Goal: Task Accomplishment & Management: Manage account settings

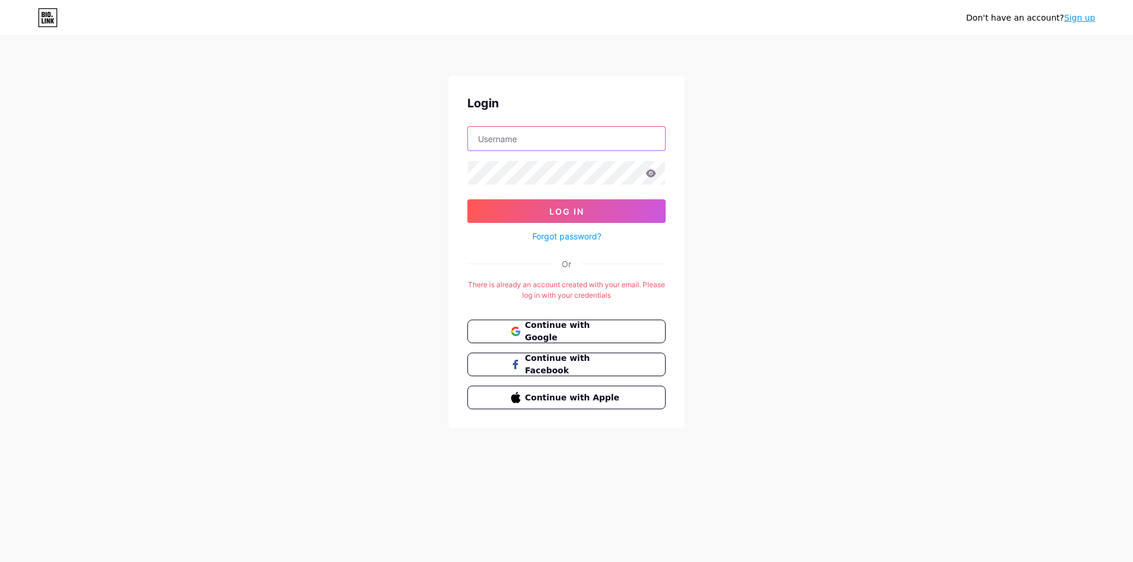
click at [545, 142] on input "text" at bounding box center [566, 139] width 197 height 24
click at [1078, 18] on link "Sign up" at bounding box center [1079, 17] width 31 height 9
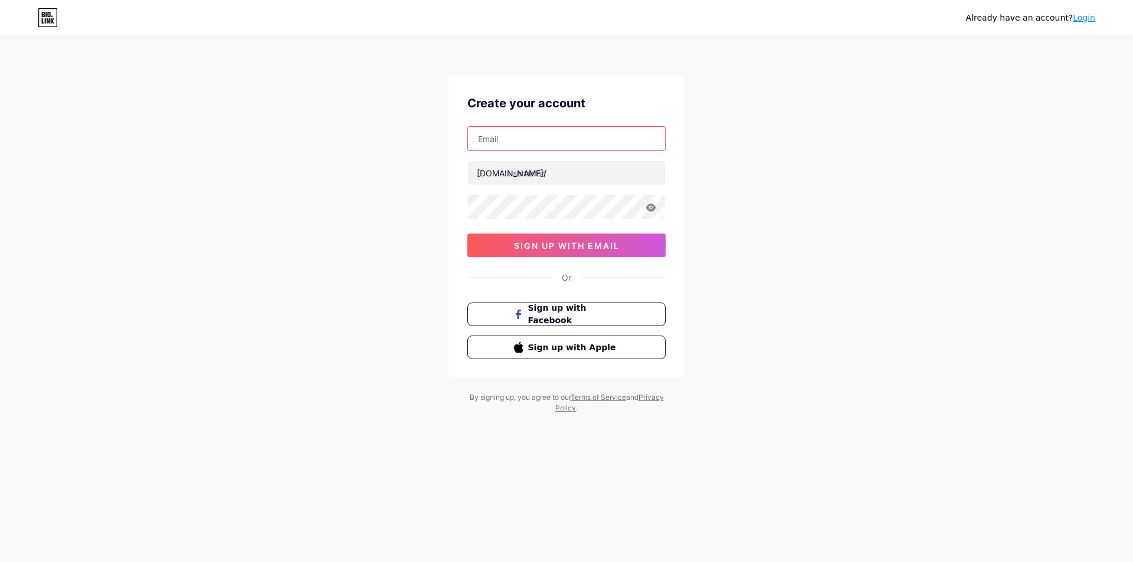
click at [548, 142] on input "text" at bounding box center [566, 139] width 197 height 24
type input "grafitex.yonga@gmail.com"
drag, startPoint x: 1075, startPoint y: 27, endPoint x: 1080, endPoint y: 21, distance: 7.6
click at [1077, 25] on div "Already have an account? Login" at bounding box center [566, 17] width 1133 height 35
click at [1080, 21] on link "Login" at bounding box center [1084, 17] width 22 height 9
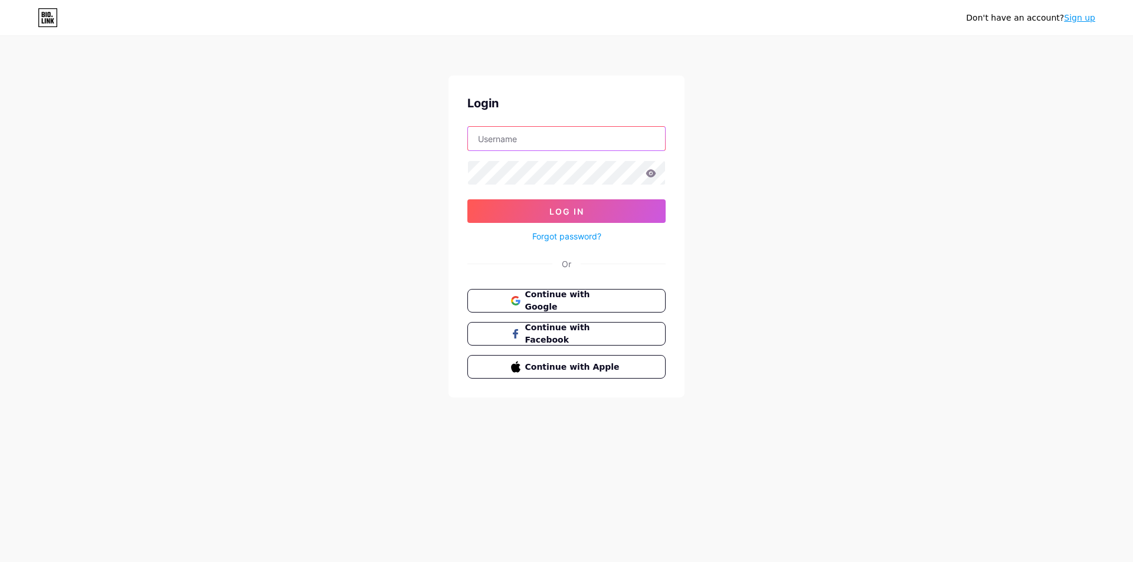
click at [519, 142] on input "text" at bounding box center [566, 139] width 197 height 24
type input "grafitex.yonga@gmail.com"
click at [587, 232] on link "Forgot password?" at bounding box center [566, 236] width 69 height 12
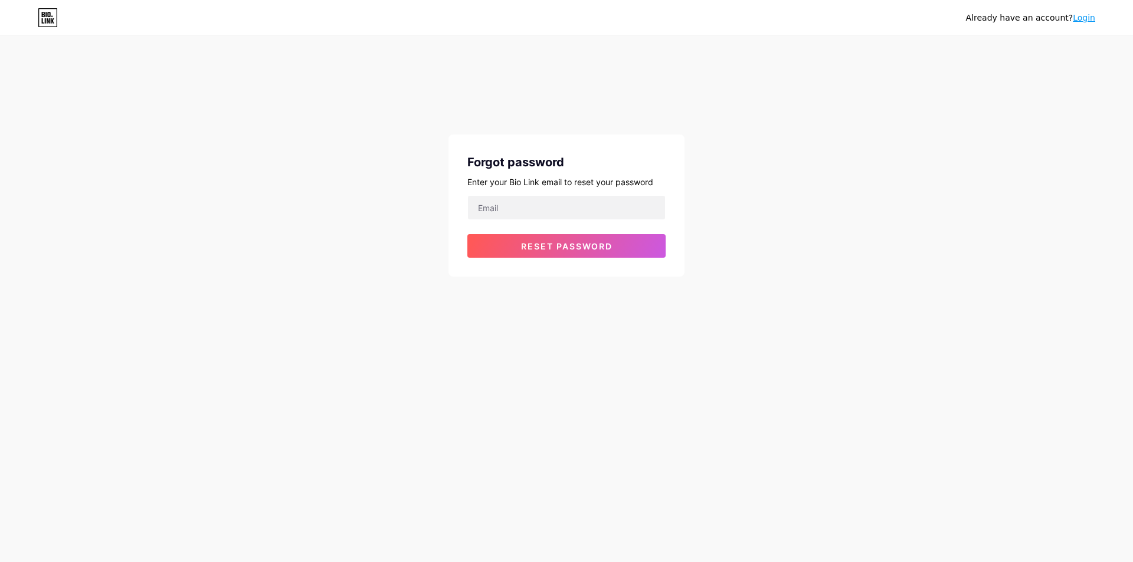
click at [553, 220] on div at bounding box center [566, 207] width 198 height 25
click at [525, 204] on input "email" at bounding box center [566, 208] width 197 height 24
type input "grafitex.yonga@gmail.com"
click at [564, 246] on span "Reset password" at bounding box center [566, 246] width 91 height 10
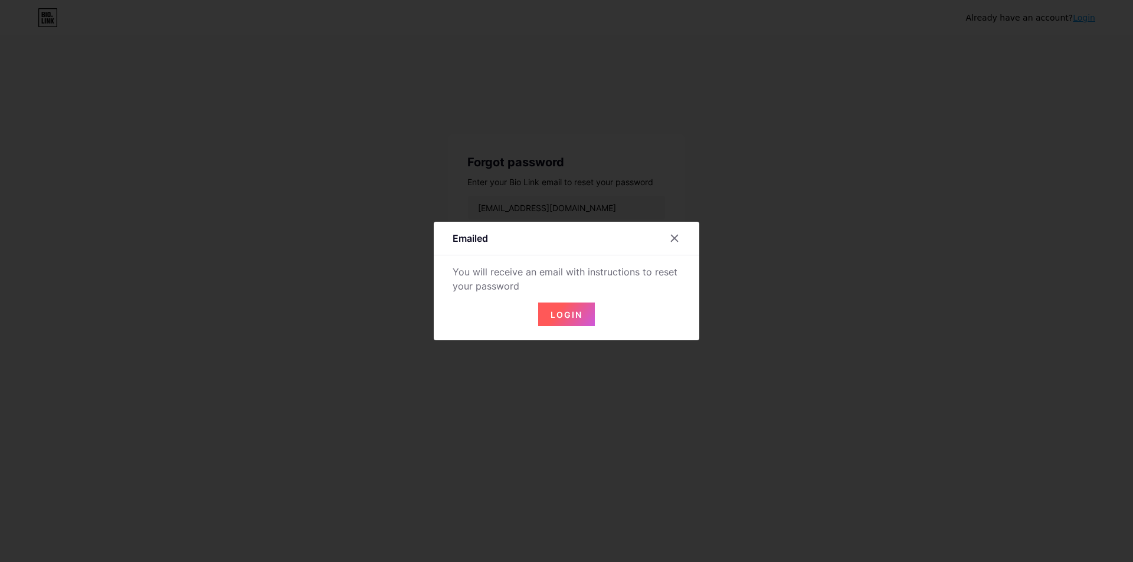
click at [584, 313] on button "Login" at bounding box center [566, 315] width 57 height 24
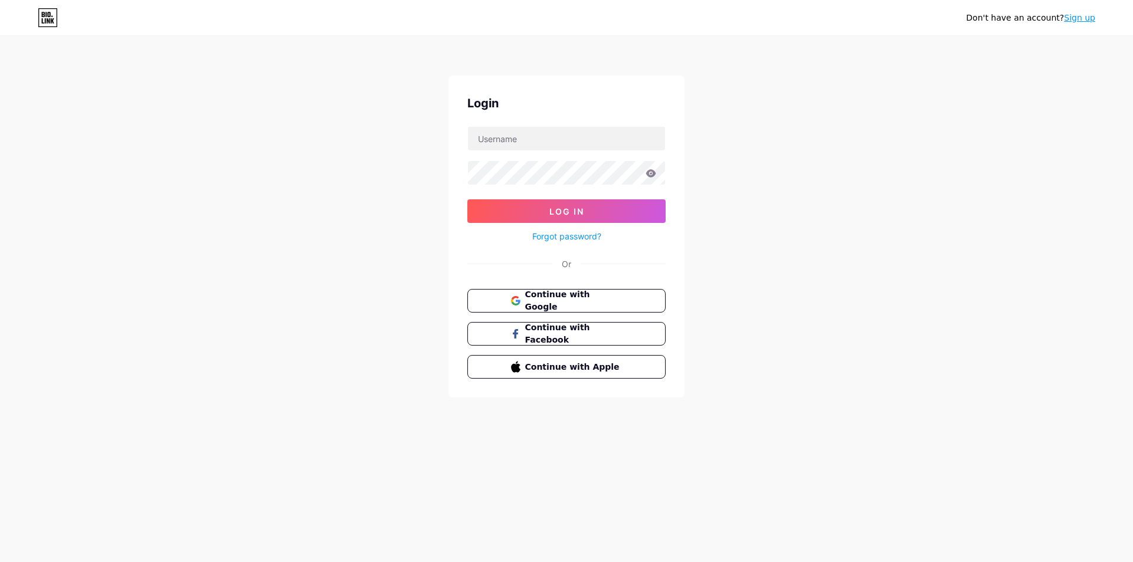
click at [565, 239] on link "Forgot password?" at bounding box center [566, 236] width 69 height 12
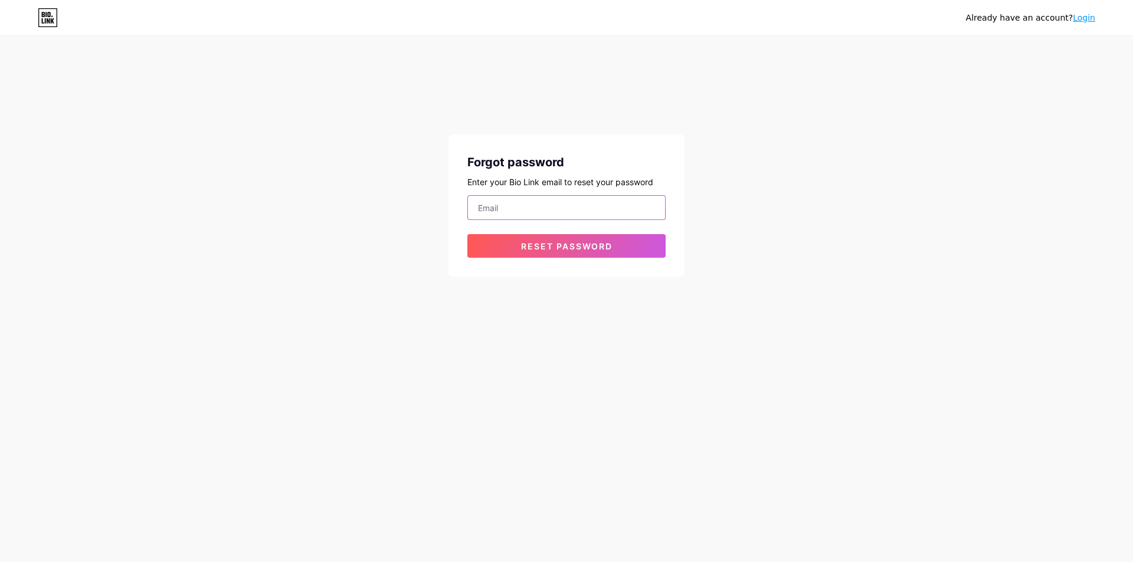
drag, startPoint x: 561, startPoint y: 217, endPoint x: 551, endPoint y: 220, distance: 10.9
click at [560, 217] on input "email" at bounding box center [566, 208] width 197 height 24
type input "grafitex.yonga@gmail.com"
click at [544, 239] on button "Reset password" at bounding box center [566, 246] width 198 height 24
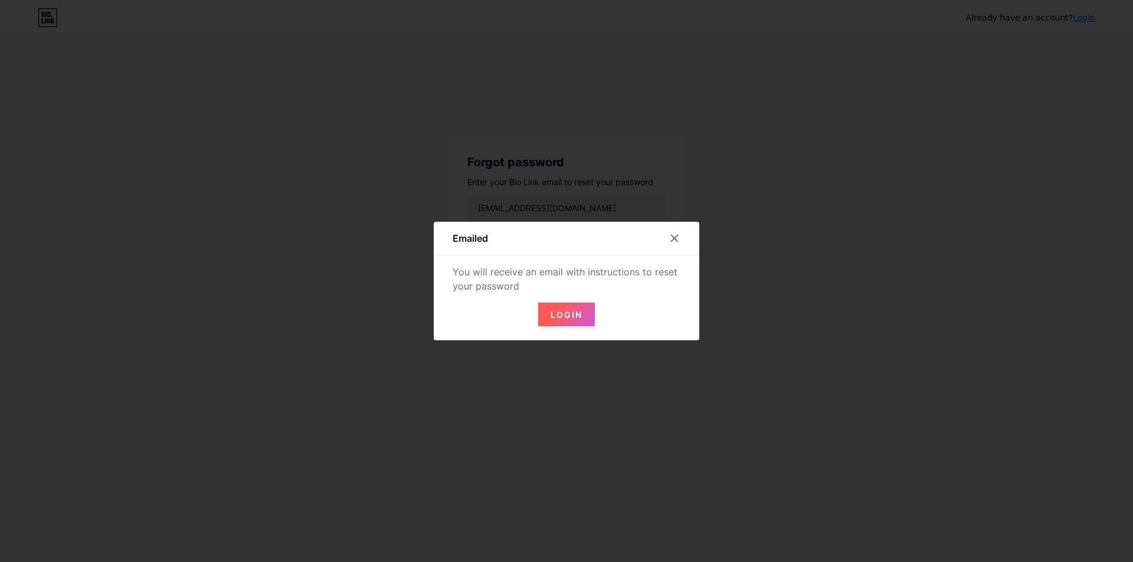
click at [570, 319] on span "Login" at bounding box center [567, 315] width 32 height 10
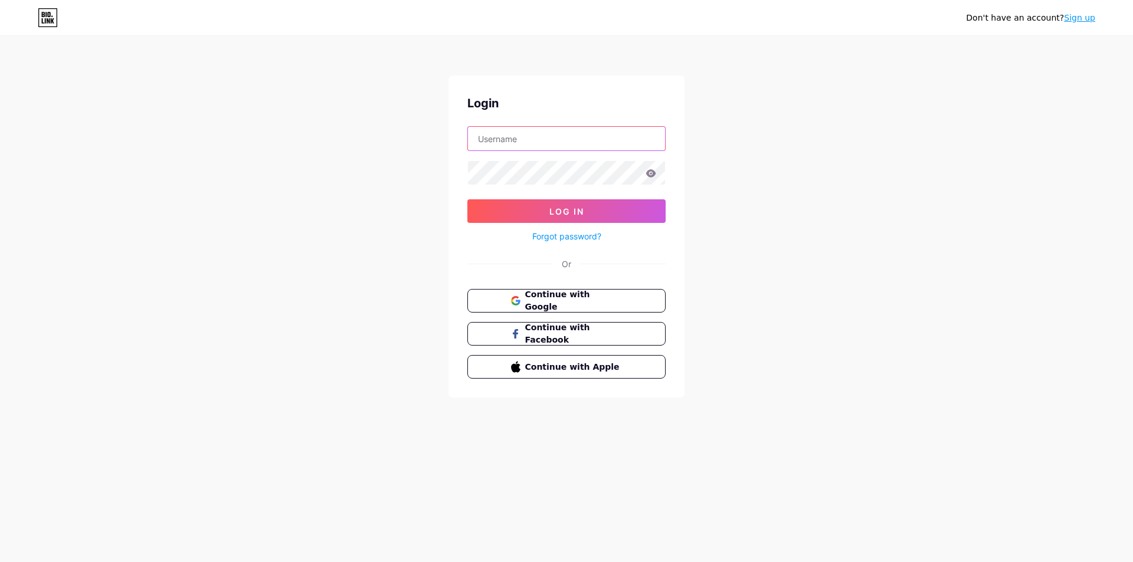
click at [528, 135] on input "text" at bounding box center [566, 139] width 197 height 24
type input "grafitex.yonga@gmail.com"
click at [576, 204] on button "Log In" at bounding box center [566, 211] width 198 height 24
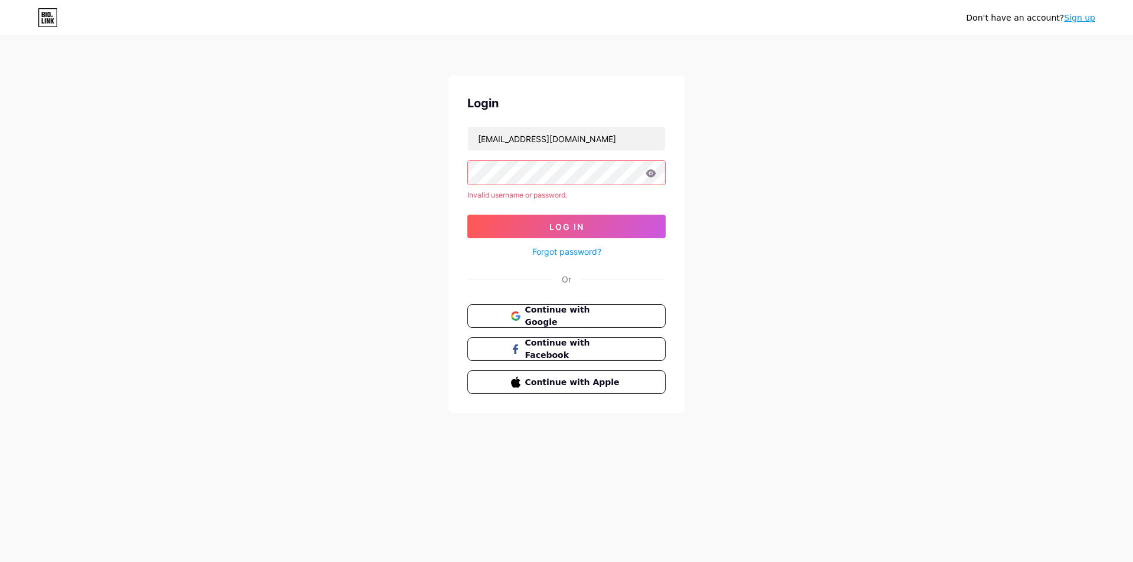
click at [650, 176] on icon at bounding box center [651, 173] width 10 height 8
click at [650, 175] on icon at bounding box center [651, 173] width 11 height 8
click at [579, 322] on span "Continue with Google" at bounding box center [573, 316] width 99 height 25
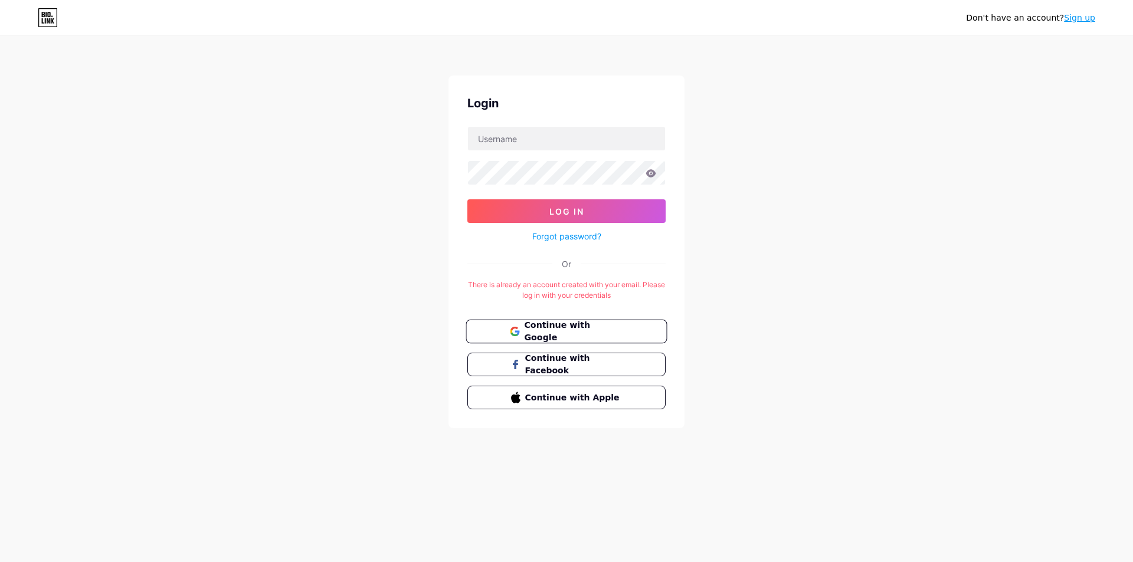
click at [649, 329] on button "Continue with Google" at bounding box center [566, 332] width 201 height 24
click at [540, 135] on input "text" at bounding box center [566, 139] width 197 height 24
type input "[EMAIL_ADDRESS][DOMAIN_NAME]"
click at [576, 236] on link "Forgot password?" at bounding box center [566, 236] width 69 height 12
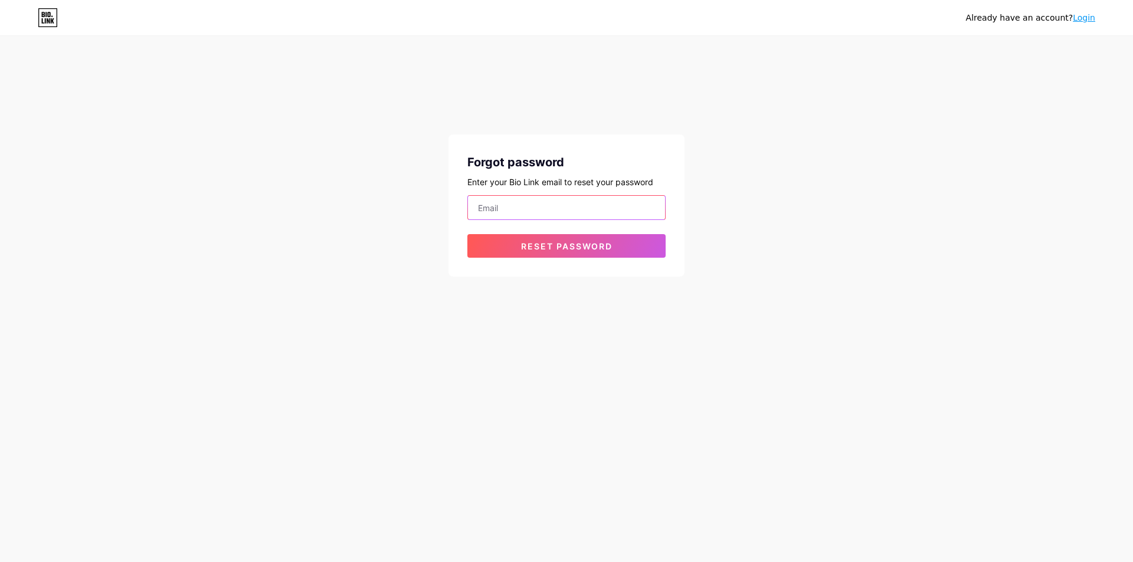
click at [563, 205] on input "email" at bounding box center [566, 208] width 197 height 24
type input "[EMAIL_ADDRESS][DOMAIN_NAME]"
click at [718, 299] on div "Already have an account? Login Forgot password Enter your Bio Link email to res…" at bounding box center [566, 157] width 1133 height 315
click at [596, 206] on input "[EMAIL_ADDRESS][DOMAIN_NAME]" at bounding box center [566, 208] width 197 height 24
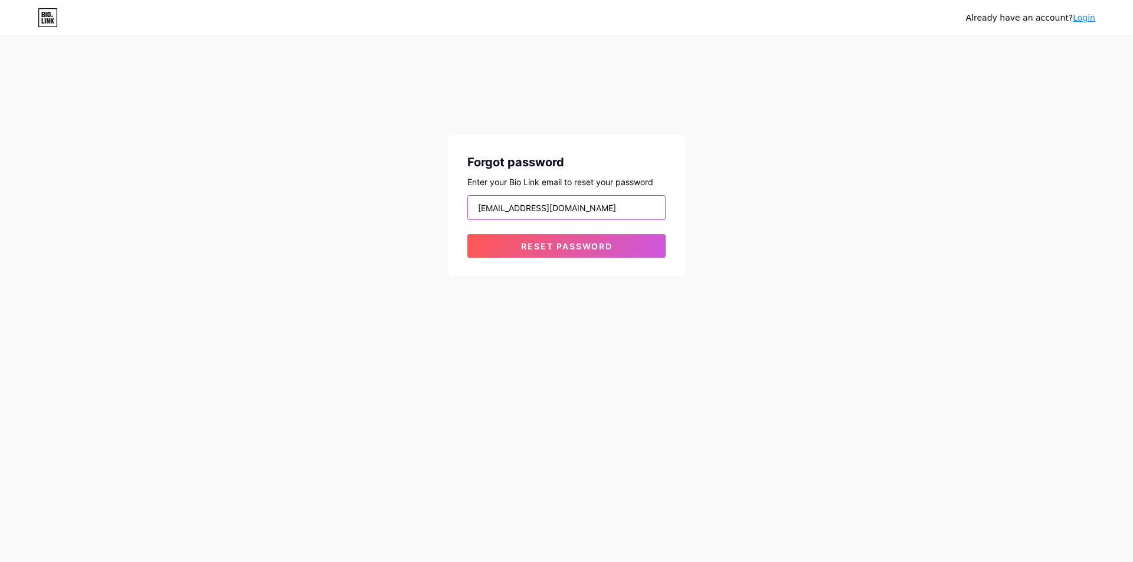
click at [596, 206] on input "[EMAIL_ADDRESS][DOMAIN_NAME]" at bounding box center [566, 208] width 197 height 24
type input "[EMAIL_ADDRESS][DOMAIN_NAME]"
click at [708, 221] on div "Already have an account? Login Forgot password Enter your Bio Link email to res…" at bounding box center [566, 157] width 1133 height 315
click at [600, 241] on span "Reset password" at bounding box center [566, 246] width 91 height 10
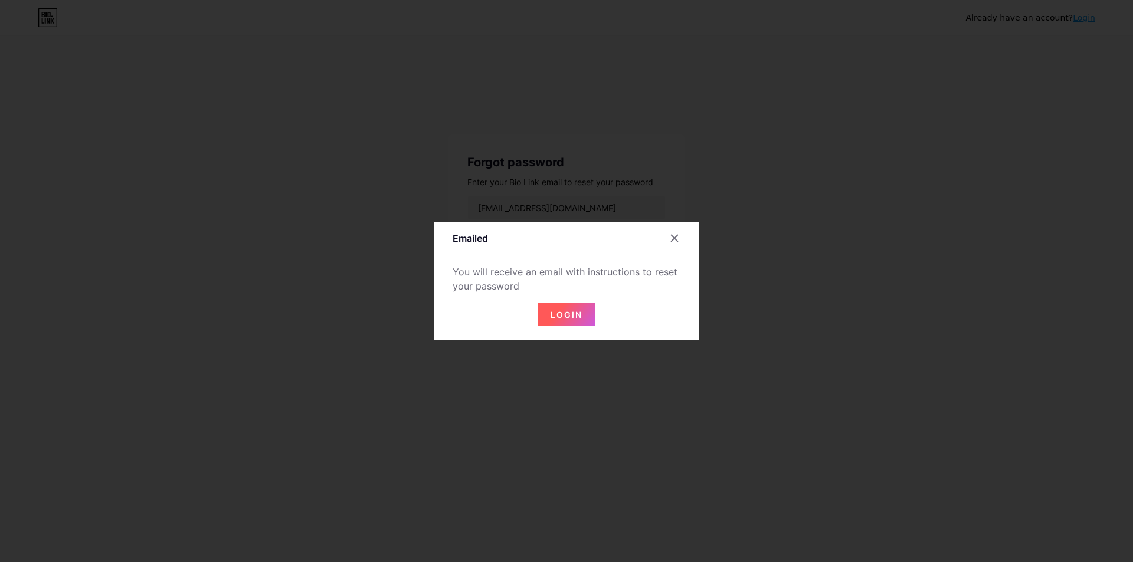
click at [575, 318] on span "Login" at bounding box center [567, 315] width 32 height 10
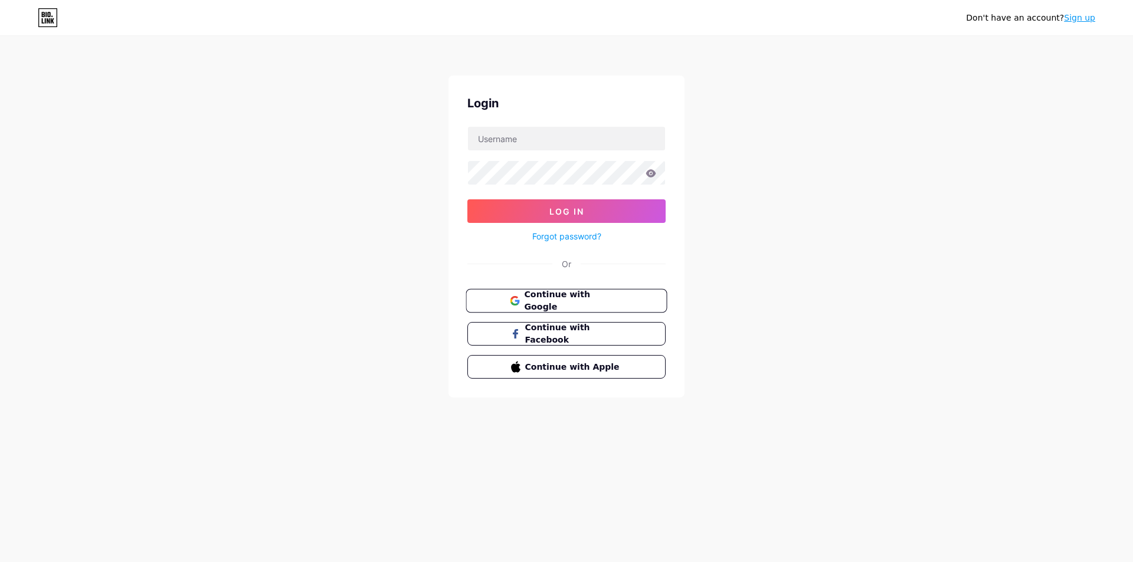
click at [587, 302] on span "Continue with Google" at bounding box center [573, 301] width 99 height 25
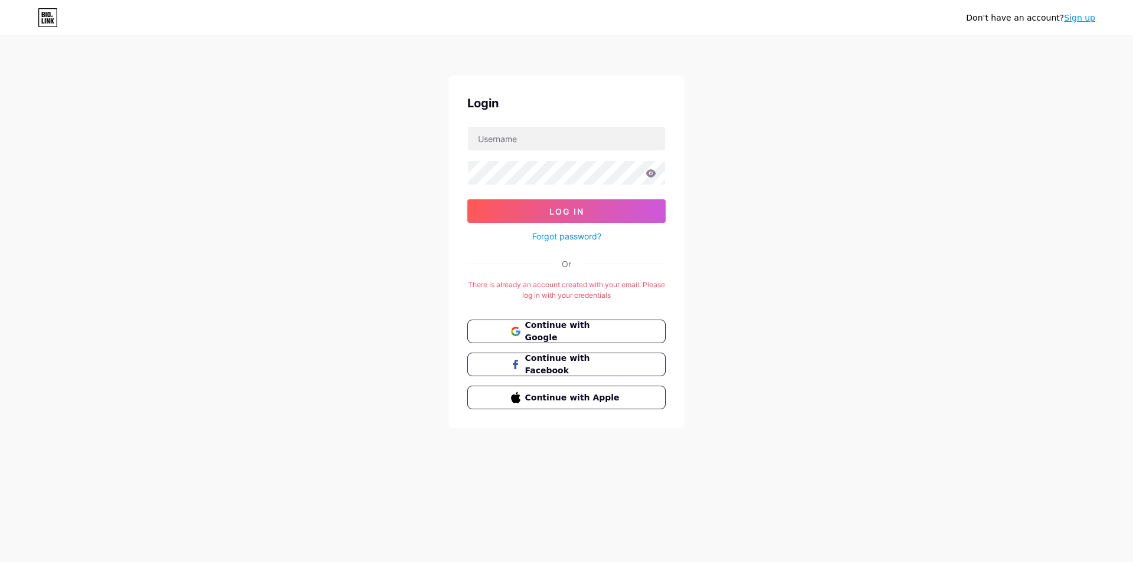
click at [574, 290] on div "There is already an account created with your email. Please log in with your cr…" at bounding box center [566, 290] width 198 height 21
click at [575, 289] on div "There is already an account created with your email. Please log in with your cr…" at bounding box center [566, 290] width 198 height 21
click at [855, 250] on div "Don't have an account? Sign up Login Log In Forgot password? Or There is alread…" at bounding box center [566, 233] width 1133 height 466
click at [1080, 22] on link "Sign up" at bounding box center [1079, 17] width 31 height 9
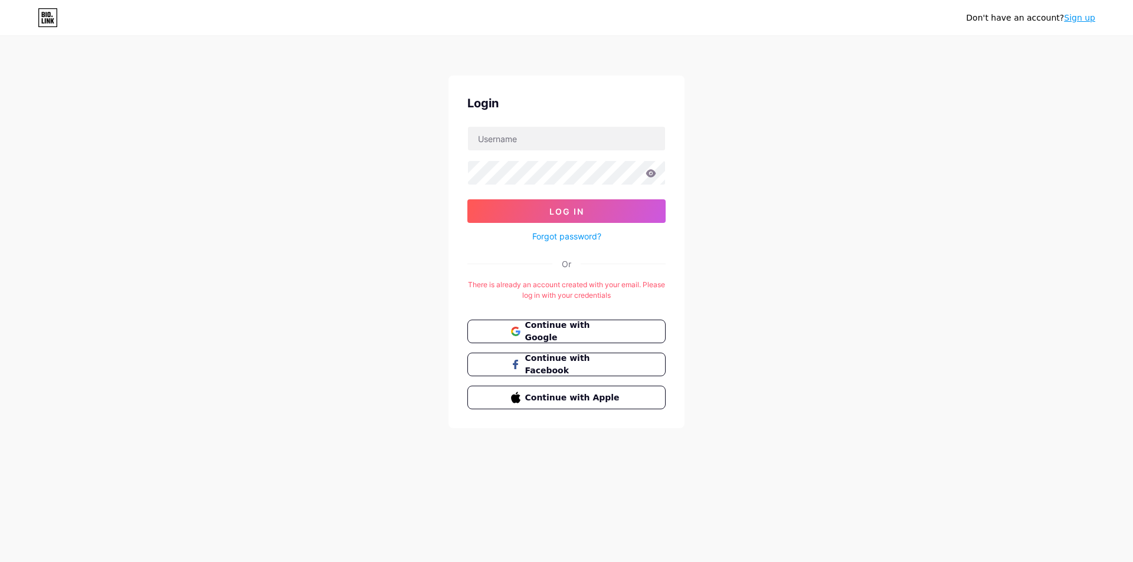
click at [534, 286] on div "There is already an account created with your email. Please log in with your cr…" at bounding box center [566, 290] width 198 height 21
click at [770, 334] on div "Don't have an account? Sign up Login Log In Forgot password? Or There is alread…" at bounding box center [566, 233] width 1133 height 466
drag, startPoint x: 559, startPoint y: 151, endPoint x: 545, endPoint y: 143, distance: 15.9
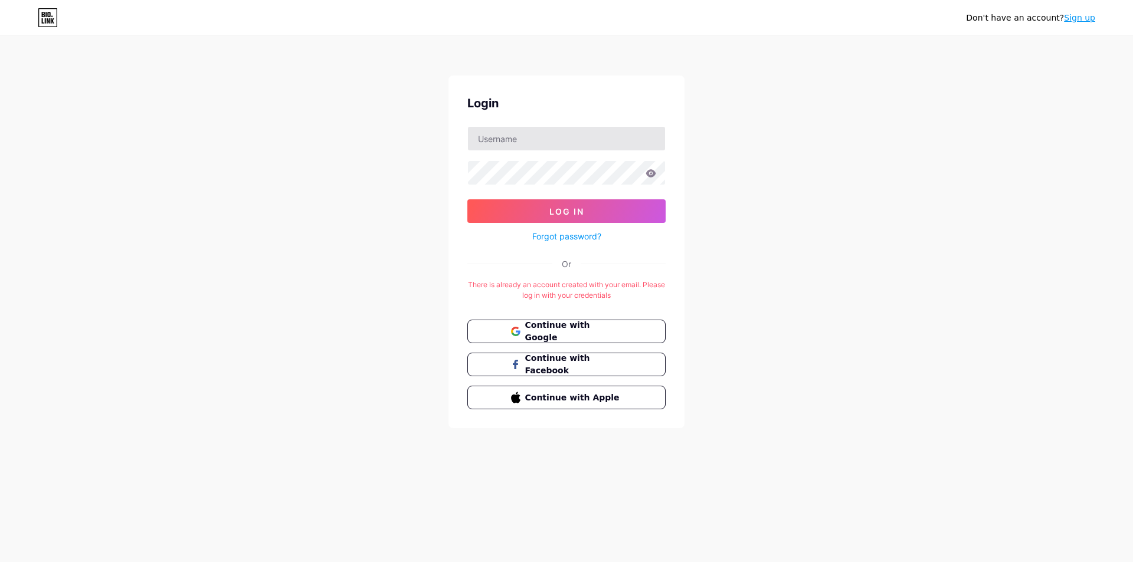
click at [558, 151] on form "Log In Forgot password?" at bounding box center [566, 184] width 198 height 117
click at [545, 143] on input "text" at bounding box center [566, 139] width 197 height 24
click at [503, 227] on div "Forgot password?" at bounding box center [566, 233] width 198 height 21
click at [549, 231] on link "Forgot password?" at bounding box center [566, 236] width 69 height 12
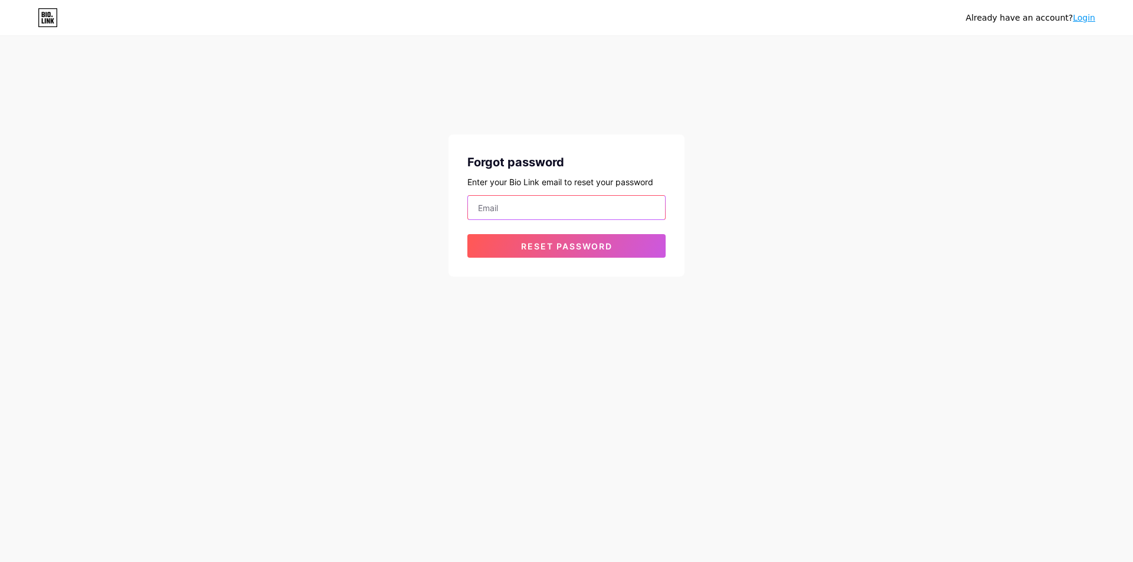
click at [561, 208] on input "email" at bounding box center [566, 208] width 197 height 24
type input "grafitex.yonga@gmail.com"
drag, startPoint x: 567, startPoint y: 188, endPoint x: 554, endPoint y: 182, distance: 14.0
click at [564, 188] on div "Enter your Bio Link email to reset your password" at bounding box center [566, 182] width 198 height 12
click at [554, 181] on div "Enter your Bio Link email to reset your password" at bounding box center [566, 182] width 198 height 12
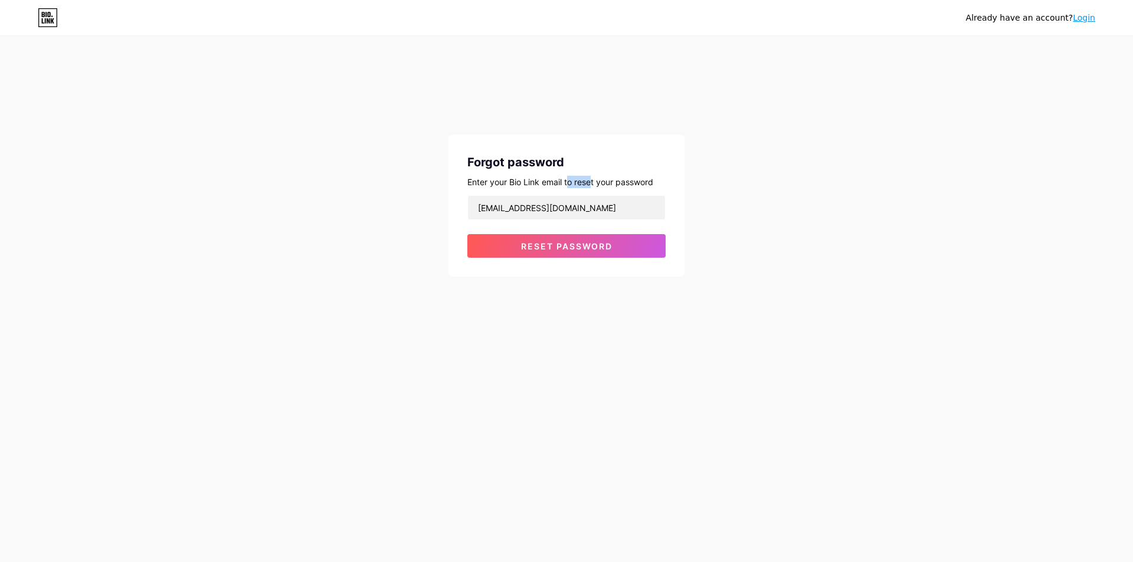
click at [553, 181] on div "Enter your Bio Link email to reset your password" at bounding box center [566, 182] width 198 height 12
click at [554, 241] on span "Reset password" at bounding box center [566, 246] width 91 height 10
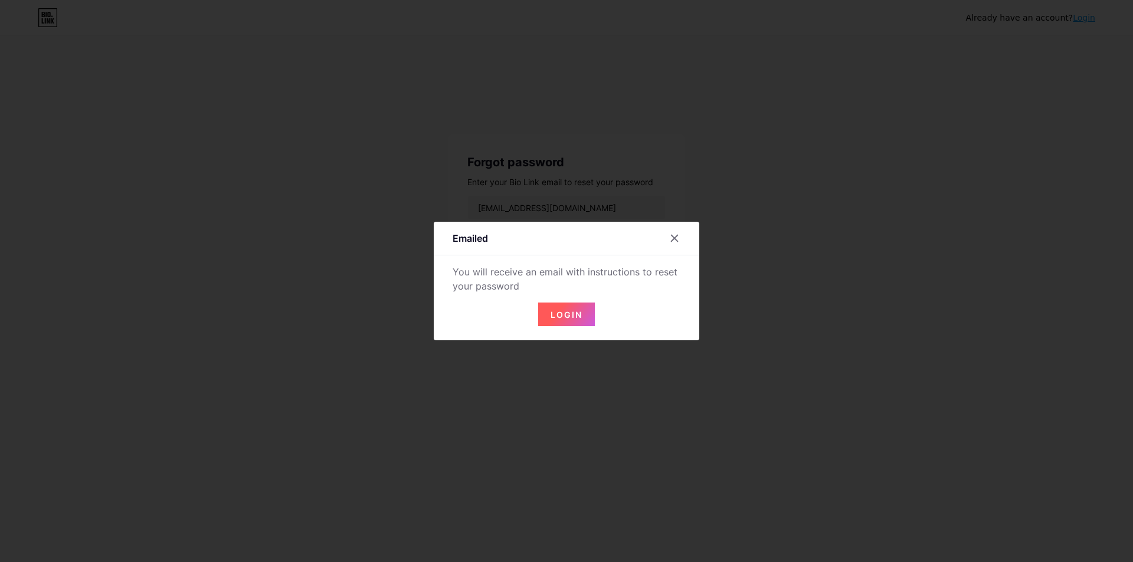
click at [518, 280] on div "You will receive an email with instructions to reset your password" at bounding box center [567, 279] width 228 height 28
click at [506, 277] on div "You will receive an email with instructions to reset your password" at bounding box center [567, 279] width 228 height 28
click at [685, 225] on div "Emailed You will receive an email with instructions to reset your password Login" at bounding box center [567, 281] width 266 height 119
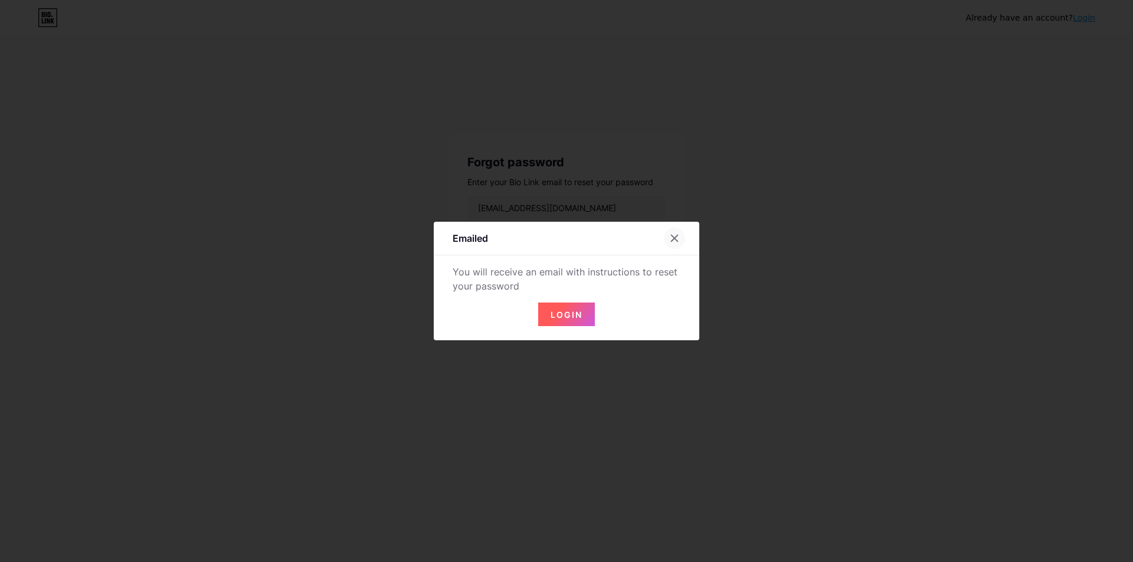
click at [683, 237] on div at bounding box center [674, 238] width 21 height 21
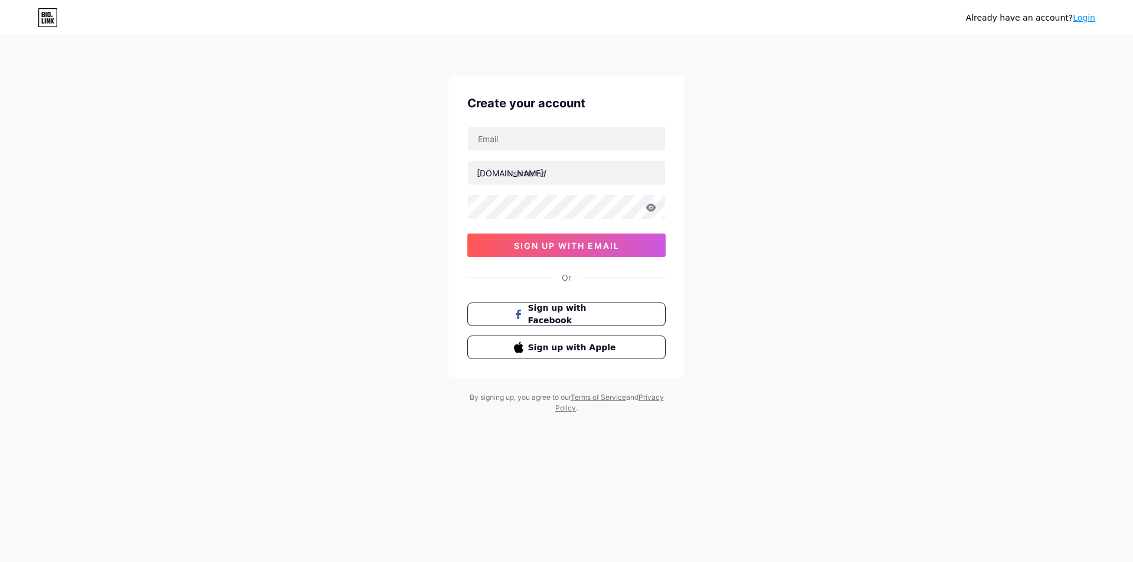
click at [1086, 13] on link "Login" at bounding box center [1084, 17] width 22 height 9
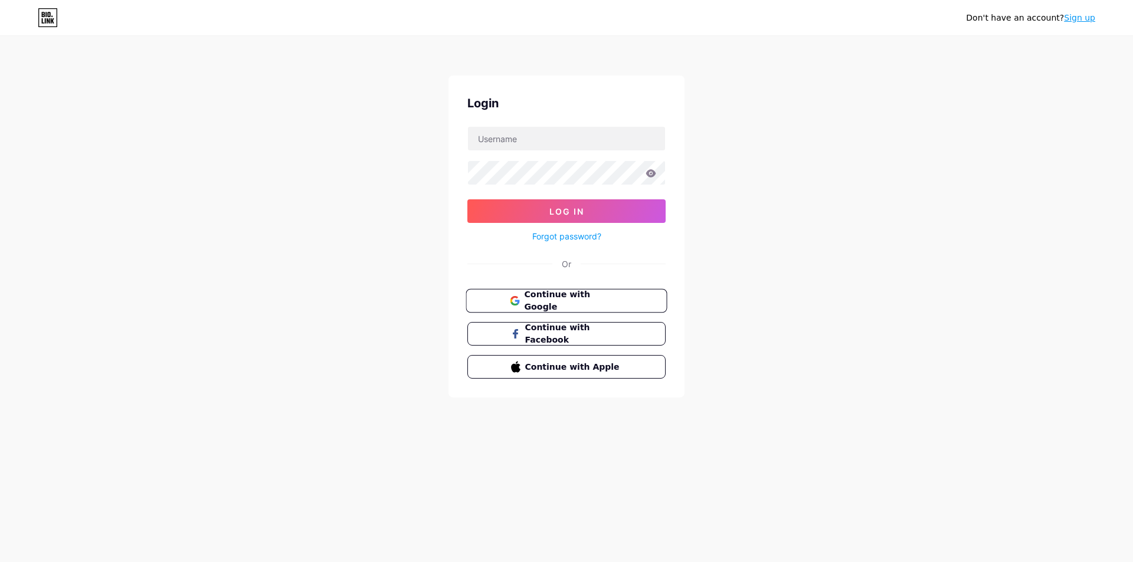
click at [541, 299] on span "Continue with Google" at bounding box center [573, 301] width 99 height 25
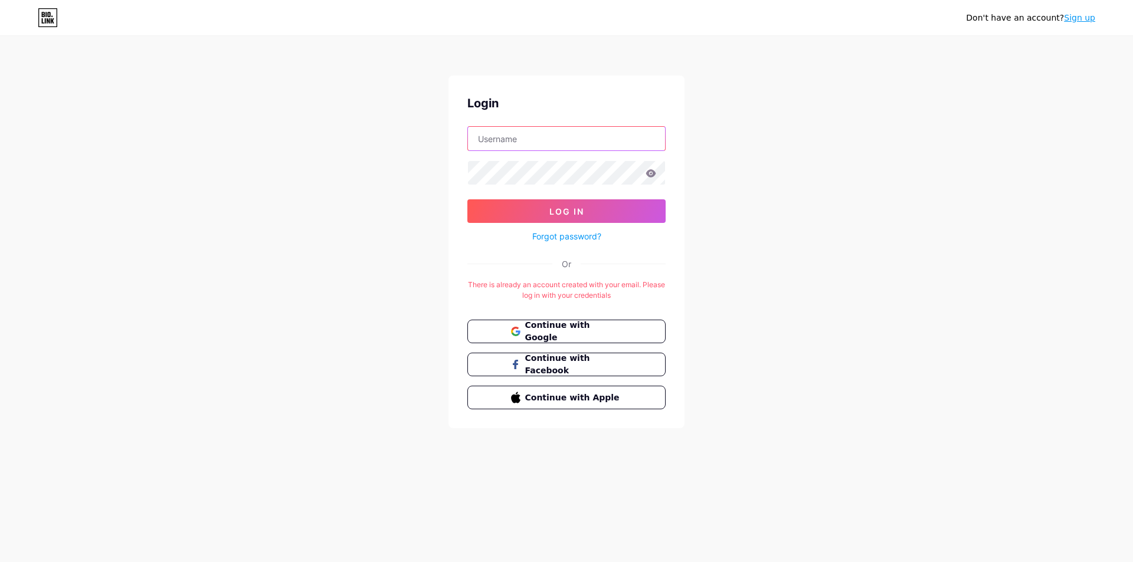
click at [545, 143] on input "text" at bounding box center [566, 139] width 197 height 24
click at [444, 270] on div "Don't have an account? Sign up Login Log In Forgot password? Or There is alread…" at bounding box center [566, 233] width 1133 height 466
click at [561, 240] on link "Forgot password?" at bounding box center [566, 236] width 69 height 12
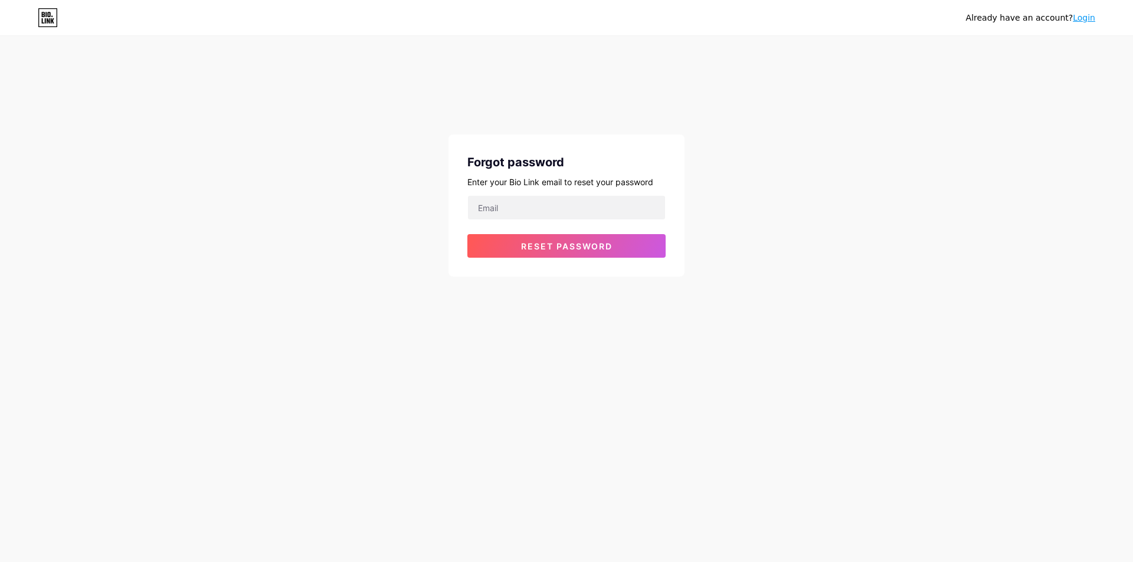
click at [549, 176] on div "Enter your Bio Link email to reset your password" at bounding box center [566, 182] width 198 height 12
click at [516, 174] on div "Forgot password Enter your Bio Link email to reset your password Reset password" at bounding box center [567, 206] width 236 height 142
click at [532, 207] on input "email" at bounding box center [566, 208] width 197 height 24
type input "grafitex.yonga@gmail.com"
click at [538, 240] on button "Reset password" at bounding box center [566, 246] width 198 height 24
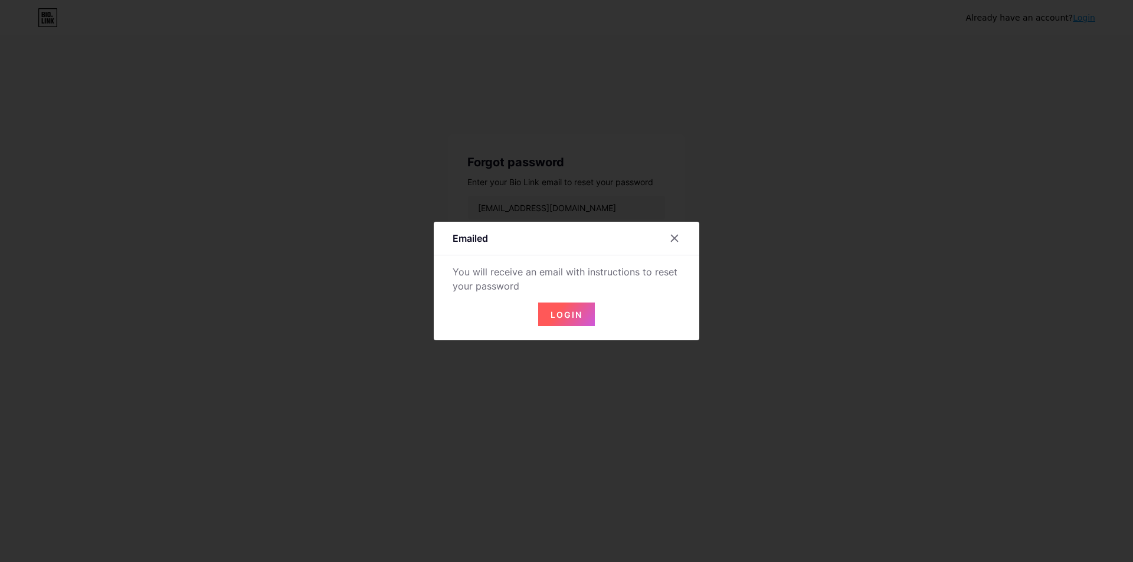
click at [503, 282] on div "You will receive an email with instructions to reset your password" at bounding box center [567, 279] width 228 height 28
click at [549, 307] on button "Login" at bounding box center [566, 315] width 57 height 24
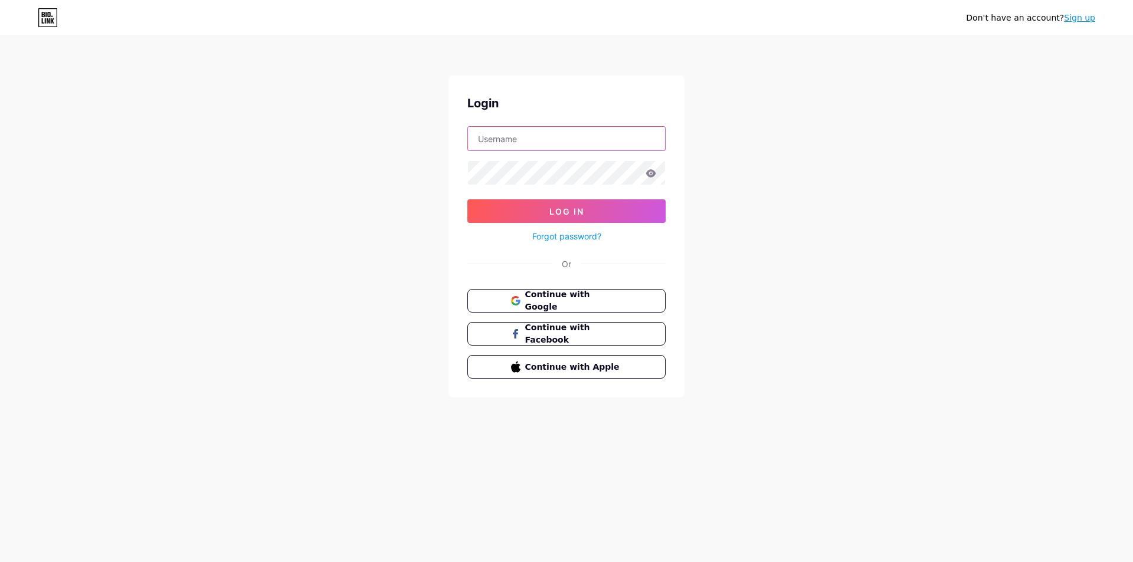
click at [554, 138] on input "text" at bounding box center [566, 139] width 197 height 24
type input "grafitex.yonga@gmail.com"
click at [655, 176] on icon at bounding box center [651, 173] width 11 height 8
click at [467, 199] on button "Log In" at bounding box center [566, 211] width 198 height 24
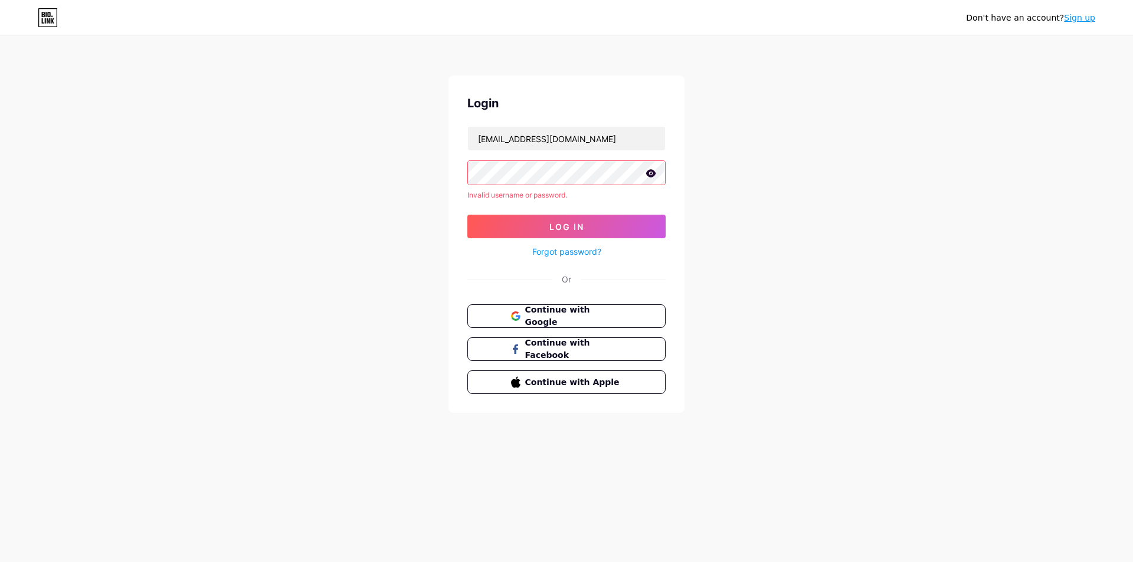
click at [646, 173] on icon at bounding box center [651, 173] width 11 height 8
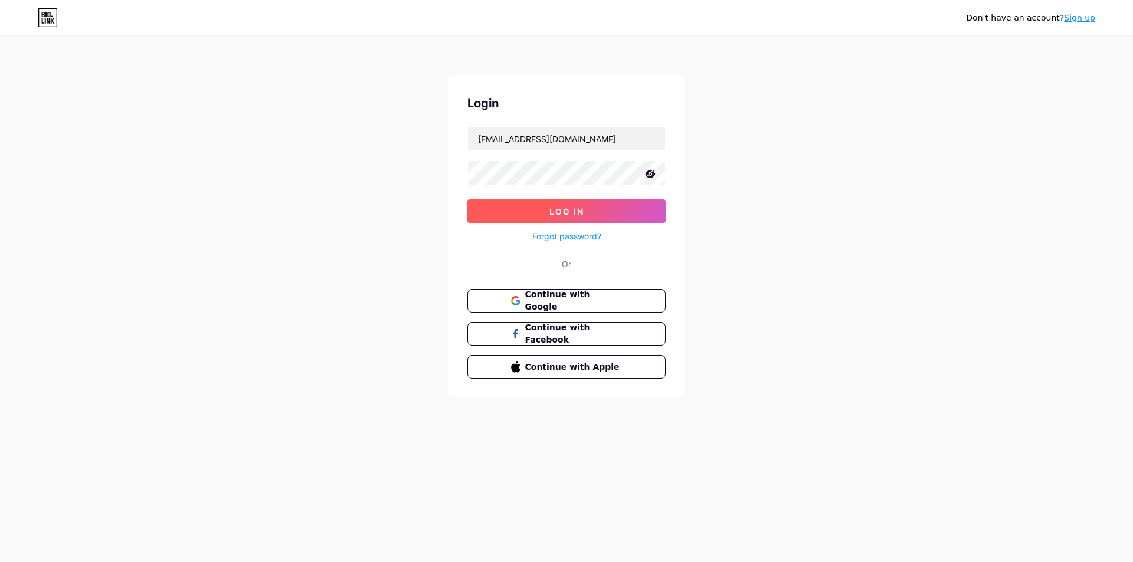
click at [574, 220] on button "Log In" at bounding box center [566, 211] width 198 height 24
click at [598, 220] on button "Log In" at bounding box center [566, 211] width 198 height 24
click at [526, 212] on button "Log In" at bounding box center [566, 211] width 198 height 24
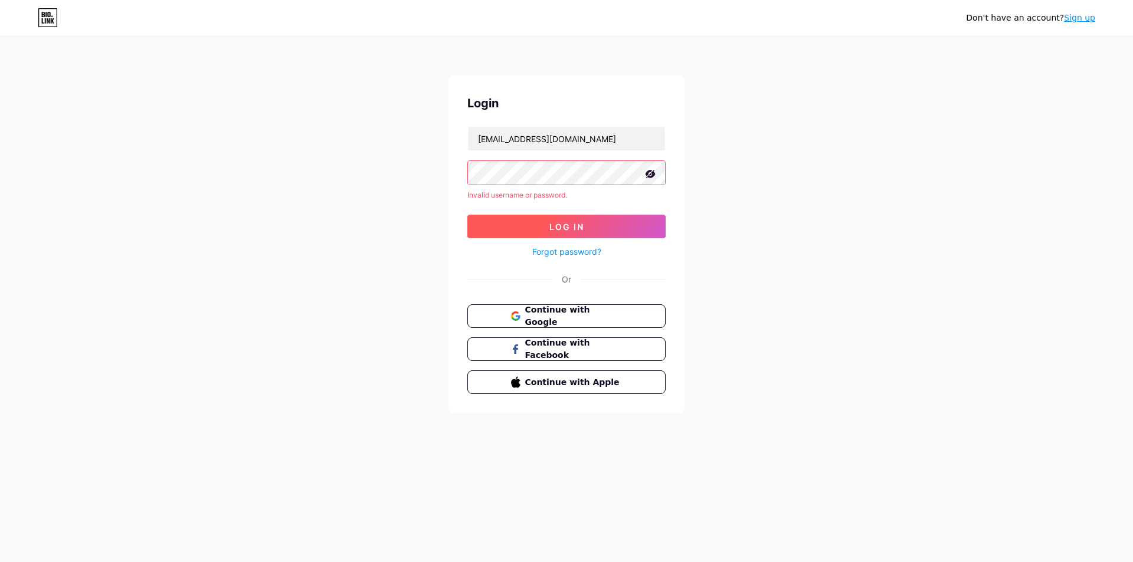
click at [604, 230] on button "Log In" at bounding box center [566, 227] width 198 height 24
click at [640, 221] on button "Log In" at bounding box center [566, 227] width 198 height 24
click at [548, 132] on input "grafitex.yonga@gmail.com" at bounding box center [566, 139] width 197 height 24
drag, startPoint x: 464, startPoint y: 86, endPoint x: 470, endPoint y: 88, distance: 6.2
click at [466, 86] on div "Login grafitex.yonga@gmail.com Invalid username or password. Log In Forgot pass…" at bounding box center [567, 245] width 236 height 338
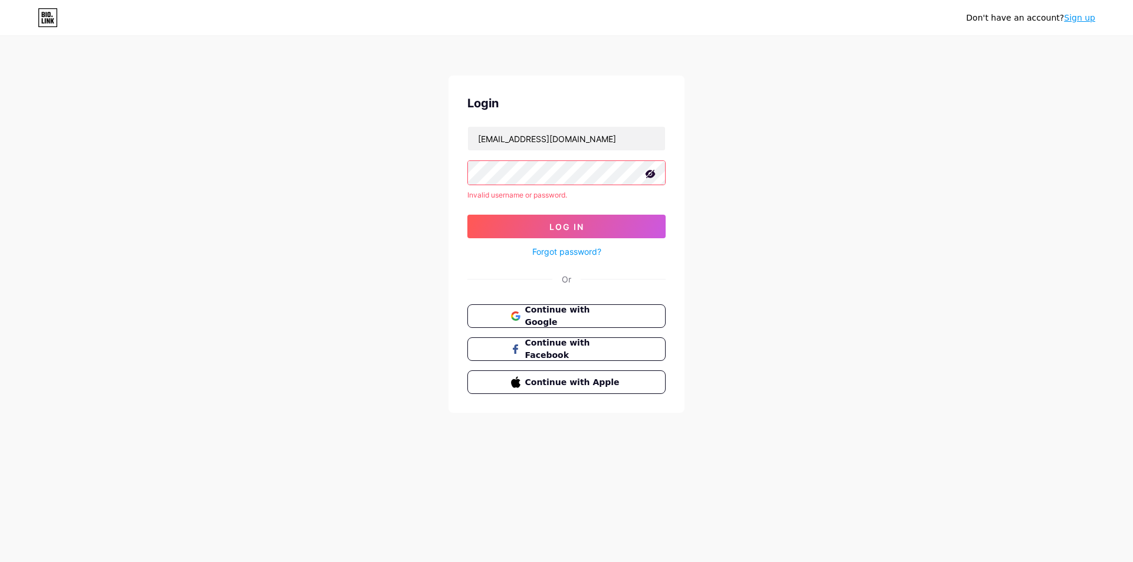
click at [585, 300] on div "Login grafitex.yonga@gmail.com Invalid username or password. Log In Forgot pass…" at bounding box center [567, 245] width 236 height 338
click at [585, 323] on button "Continue with Google" at bounding box center [566, 317] width 201 height 24
